Goal: Information Seeking & Learning: Learn about a topic

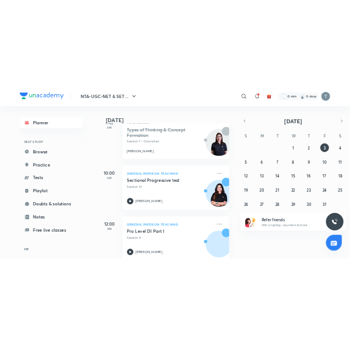
scroll to position [305, 0]
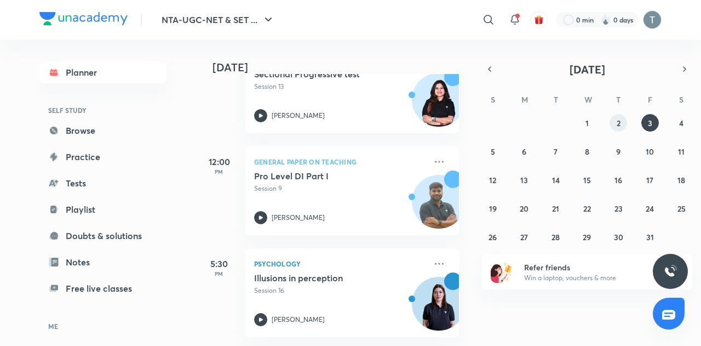
click at [617, 118] on abbr "2" at bounding box center [619, 123] width 4 height 10
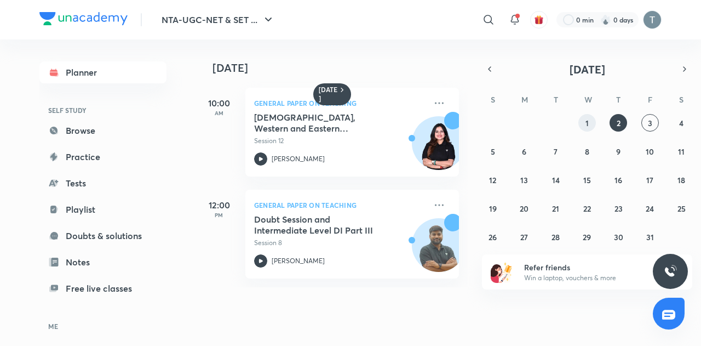
click at [587, 129] on button "1" at bounding box center [588, 123] width 18 height 18
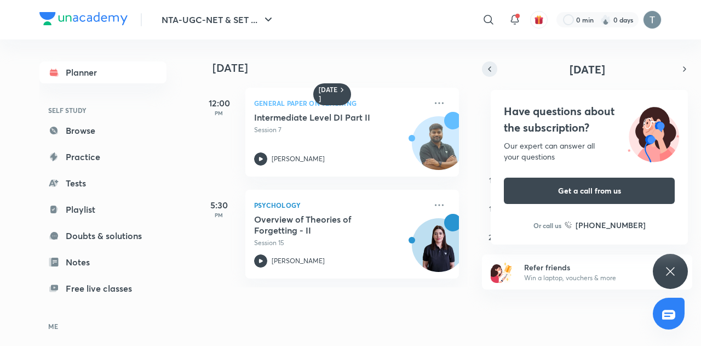
click at [494, 67] on icon "button" at bounding box center [489, 69] width 9 height 10
click at [672, 271] on icon at bounding box center [670, 271] width 13 height 13
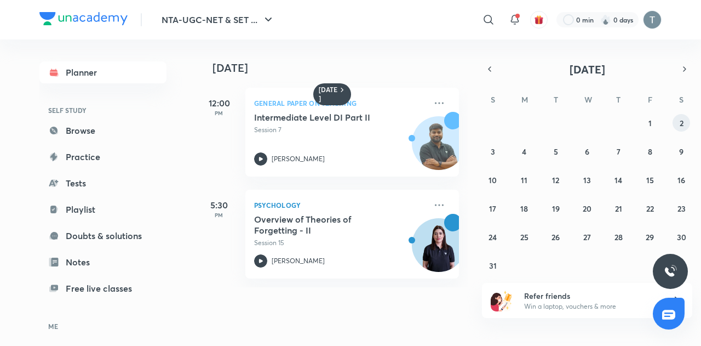
click at [678, 115] on button "2" at bounding box center [682, 123] width 18 height 18
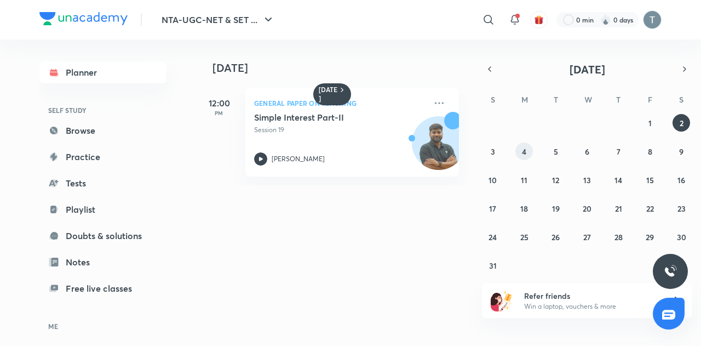
click at [529, 154] on button "4" at bounding box center [525, 151] width 18 height 18
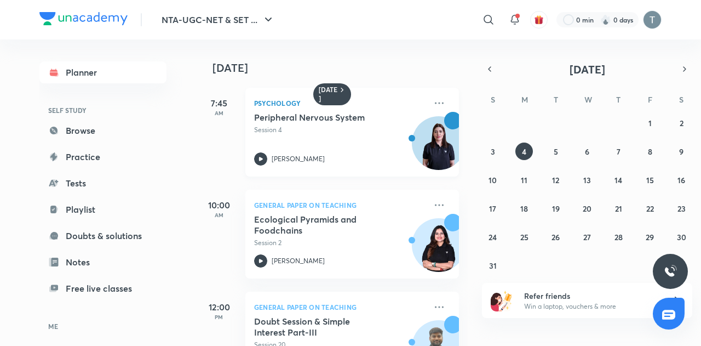
click at [332, 144] on div "Peripheral Nervous System Session 4 [PERSON_NAME]" at bounding box center [340, 139] width 172 height 54
click at [561, 145] on button "5" at bounding box center [556, 151] width 18 height 18
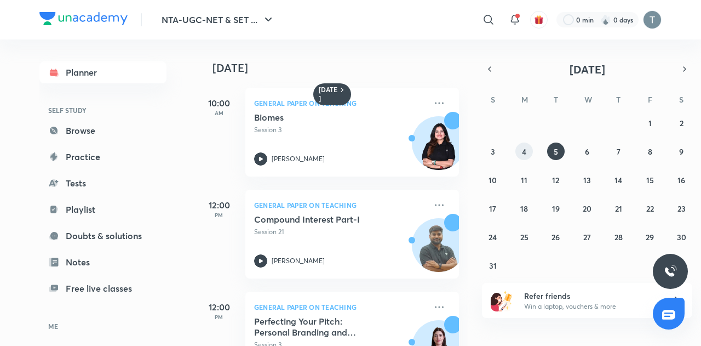
click at [531, 151] on button "4" at bounding box center [525, 151] width 18 height 18
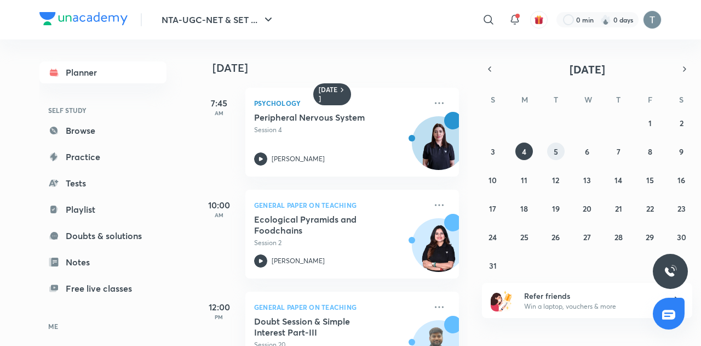
click at [557, 148] on abbr "5" at bounding box center [556, 151] width 4 height 10
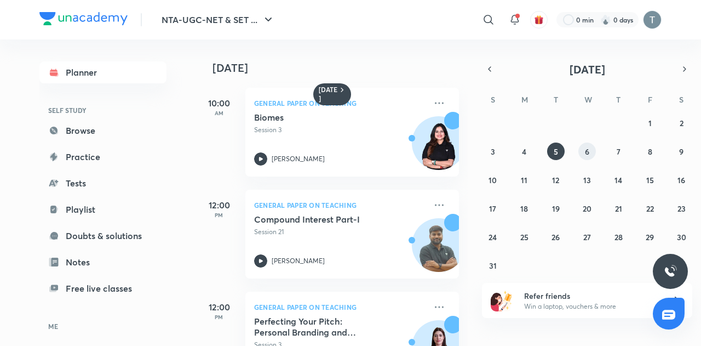
click at [588, 147] on abbr "6" at bounding box center [587, 151] width 4 height 10
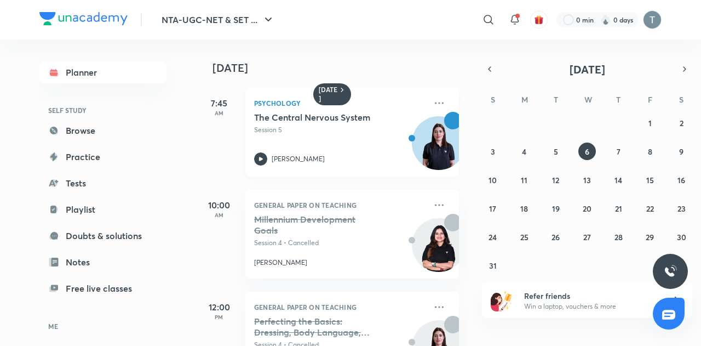
click at [350, 126] on p "Session 5" at bounding box center [340, 130] width 172 height 10
